Goal: Check status: Check status

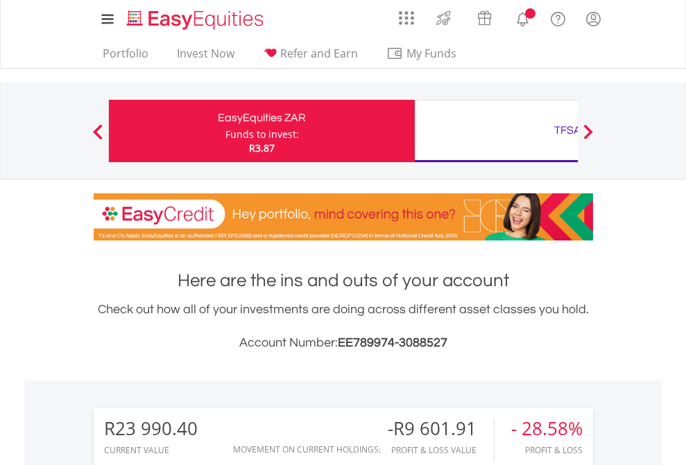
scroll to position [133, 218]
click at [225, 131] on div "Funds to invest:" at bounding box center [261, 135] width 73 height 14
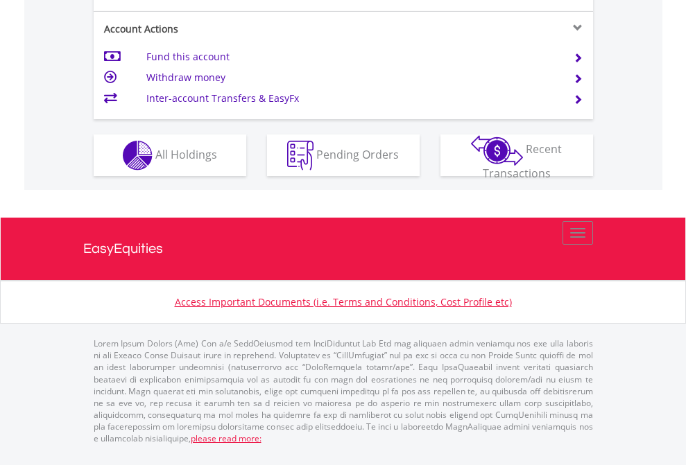
scroll to position [1357, 0]
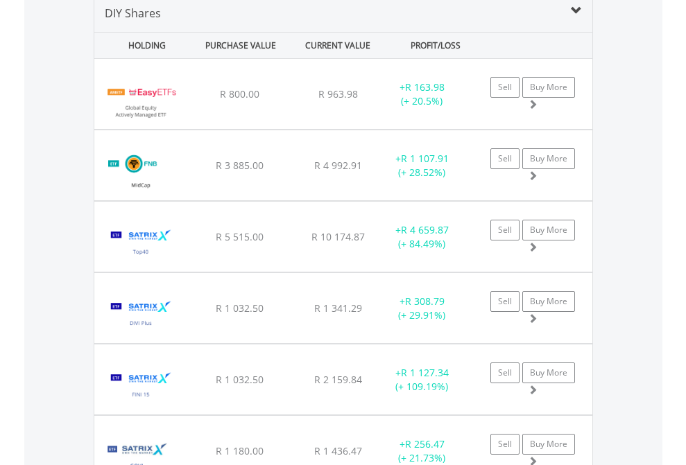
scroll to position [1340, 0]
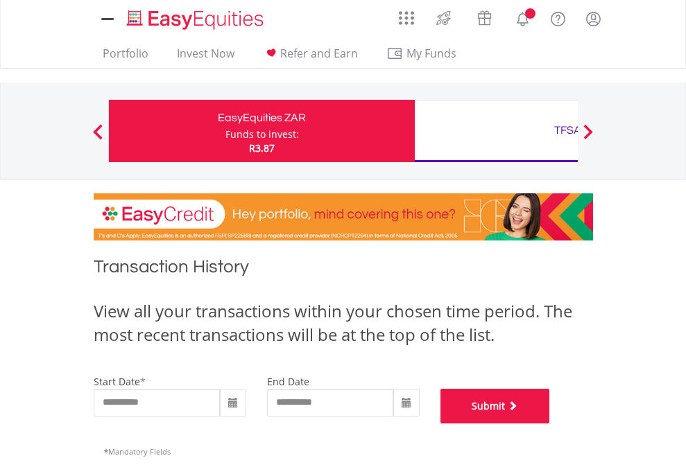
click at [550, 424] on button "Submit" at bounding box center [495, 406] width 110 height 35
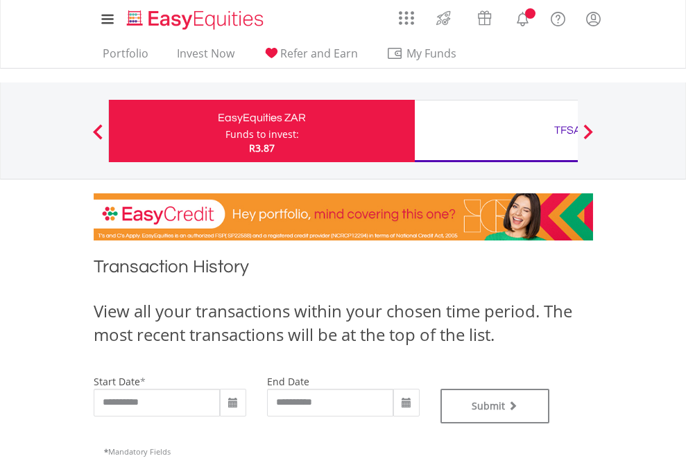
click at [496, 131] on div "TFSA" at bounding box center [567, 130] width 289 height 19
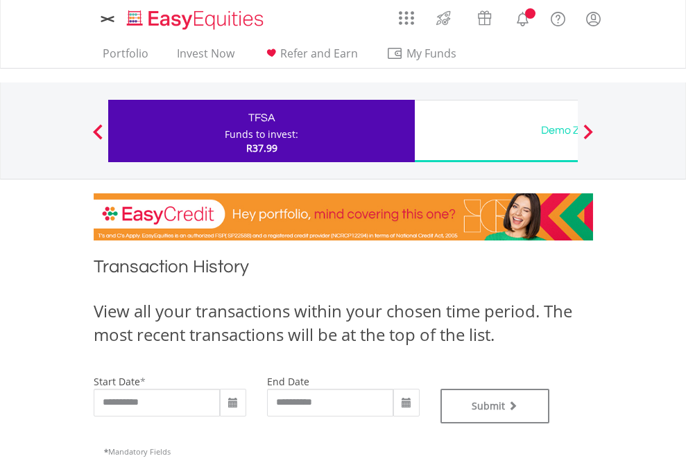
type input "**********"
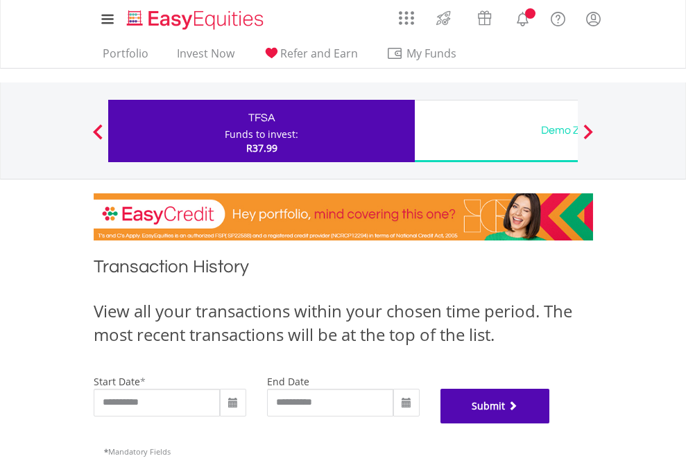
click at [550, 424] on button "Submit" at bounding box center [495, 406] width 110 height 35
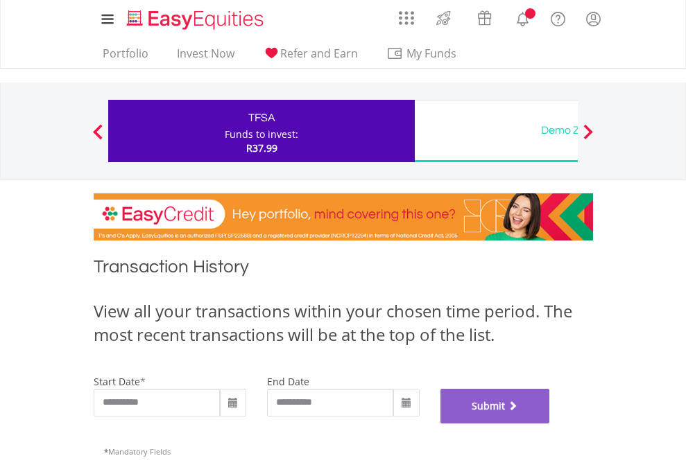
scroll to position [562, 0]
